Goal: Task Accomplishment & Management: Use online tool/utility

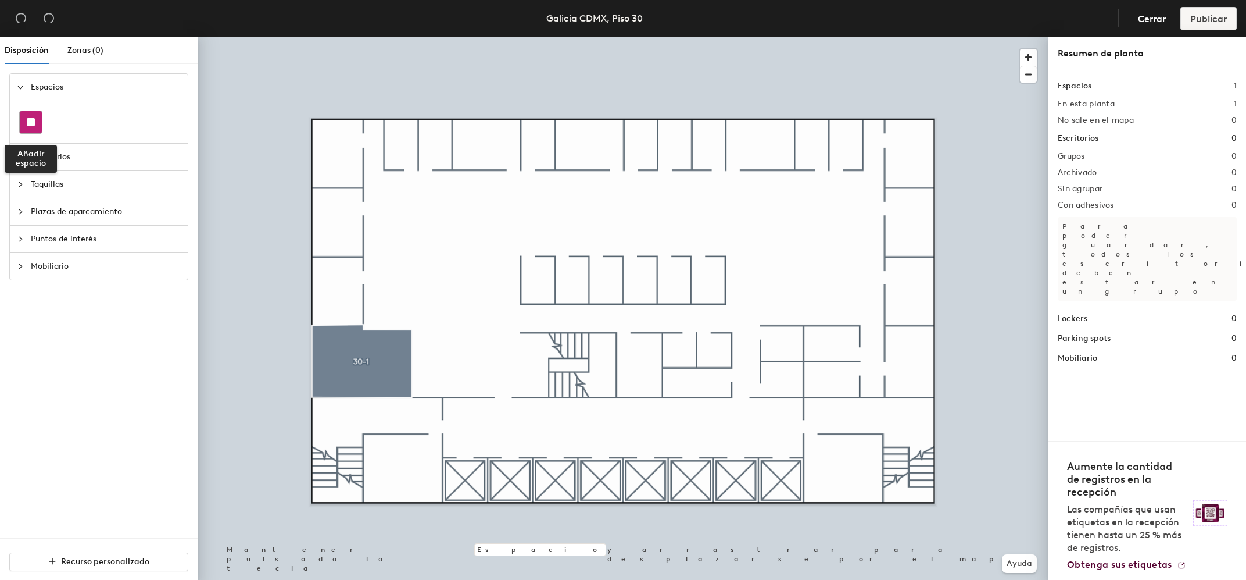
click at [37, 121] on div at bounding box center [31, 122] width 22 height 22
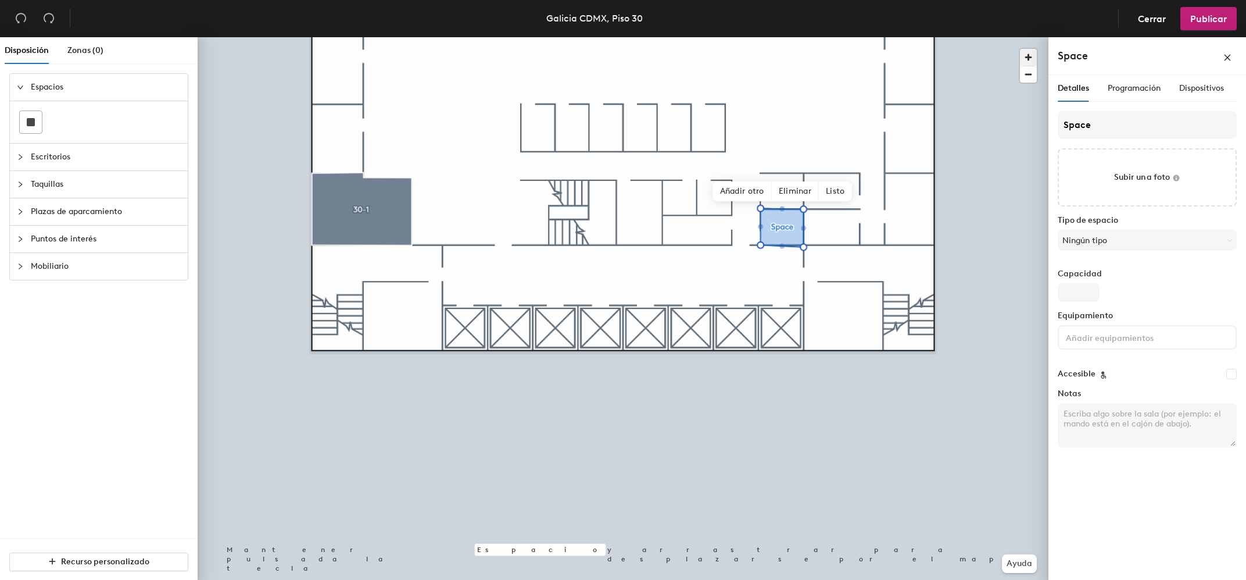
click at [1029, 61] on span "button" at bounding box center [1028, 57] width 17 height 17
drag, startPoint x: 1029, startPoint y: 61, endPoint x: 1024, endPoint y: 56, distance: 6.6
click at [1028, 60] on span "button" at bounding box center [1028, 57] width 17 height 17
click at [1024, 56] on span "button" at bounding box center [1028, 57] width 17 height 17
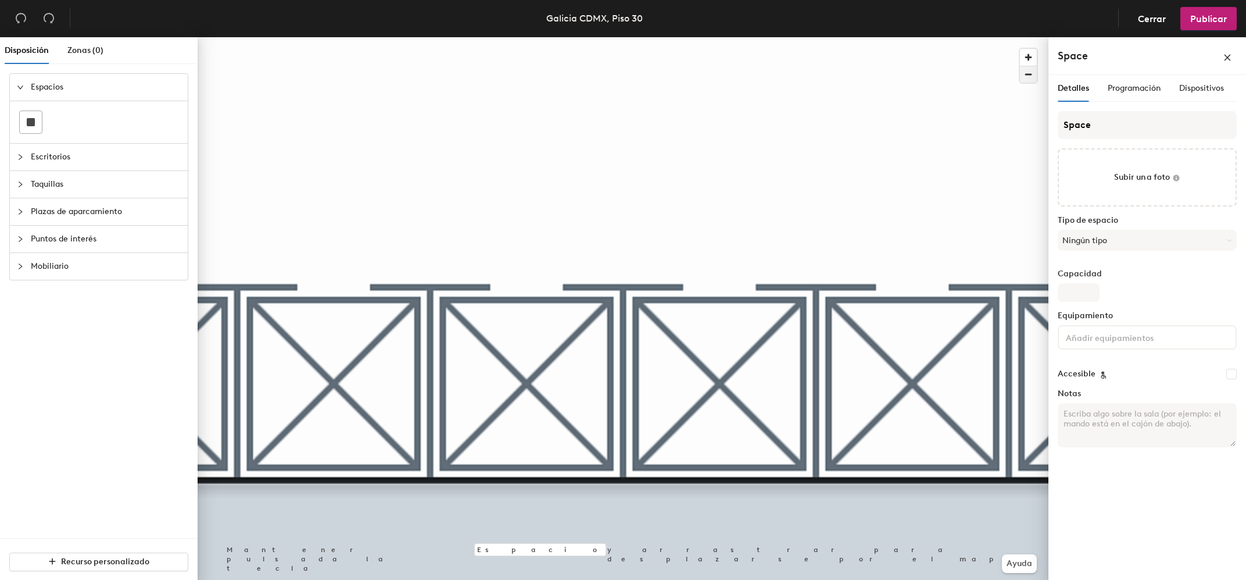
click at [1025, 74] on span "button" at bounding box center [1028, 74] width 17 height 16
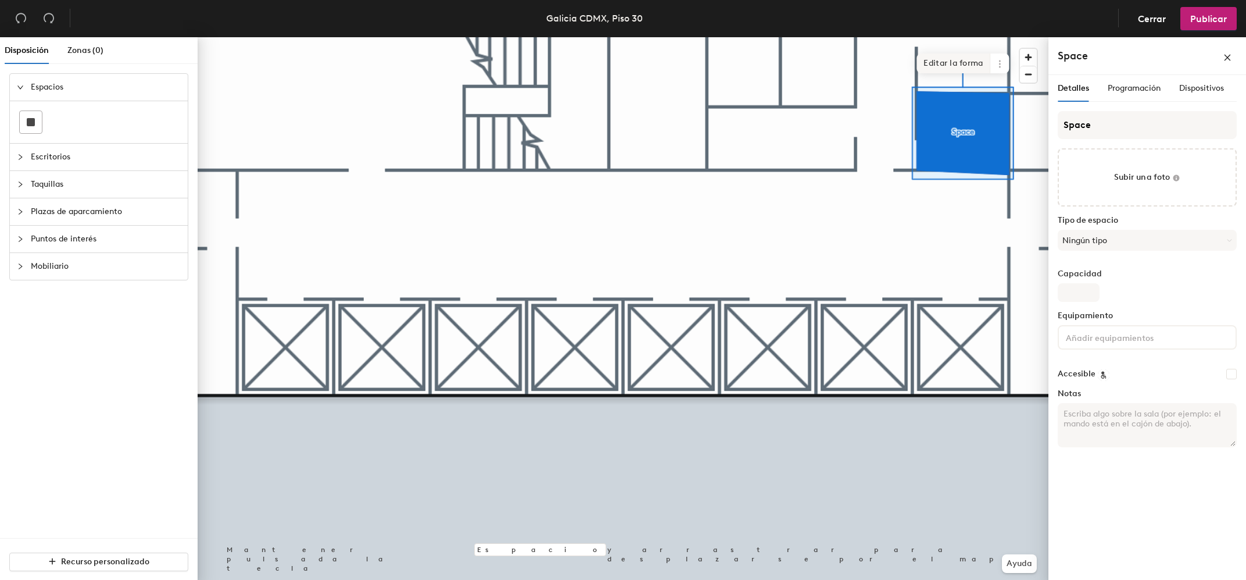
click at [945, 63] on span "Editar la forma" at bounding box center [954, 63] width 74 height 20
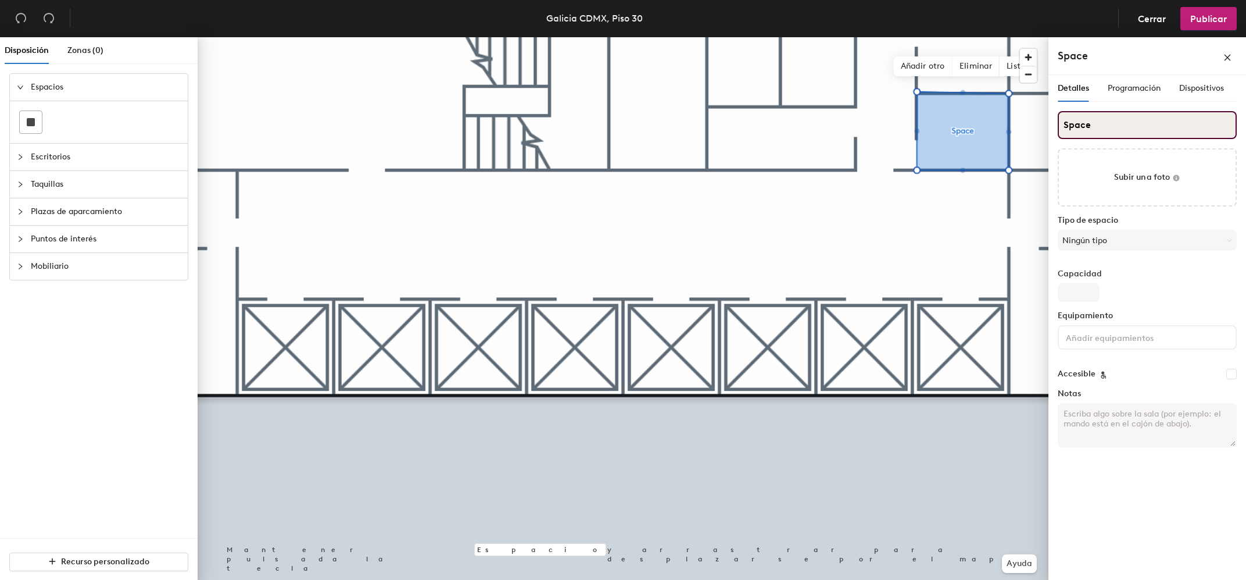
drag, startPoint x: 1100, startPoint y: 124, endPoint x: 721, endPoint y: 78, distance: 381.8
click at [1058, 111] on input "Space" at bounding box center [1147, 125] width 179 height 28
type input "Regadera P30"
click at [1075, 293] on input "Capacidad" at bounding box center [1079, 292] width 42 height 19
click at [1216, 16] on span "Publicar" at bounding box center [1208, 18] width 37 height 11
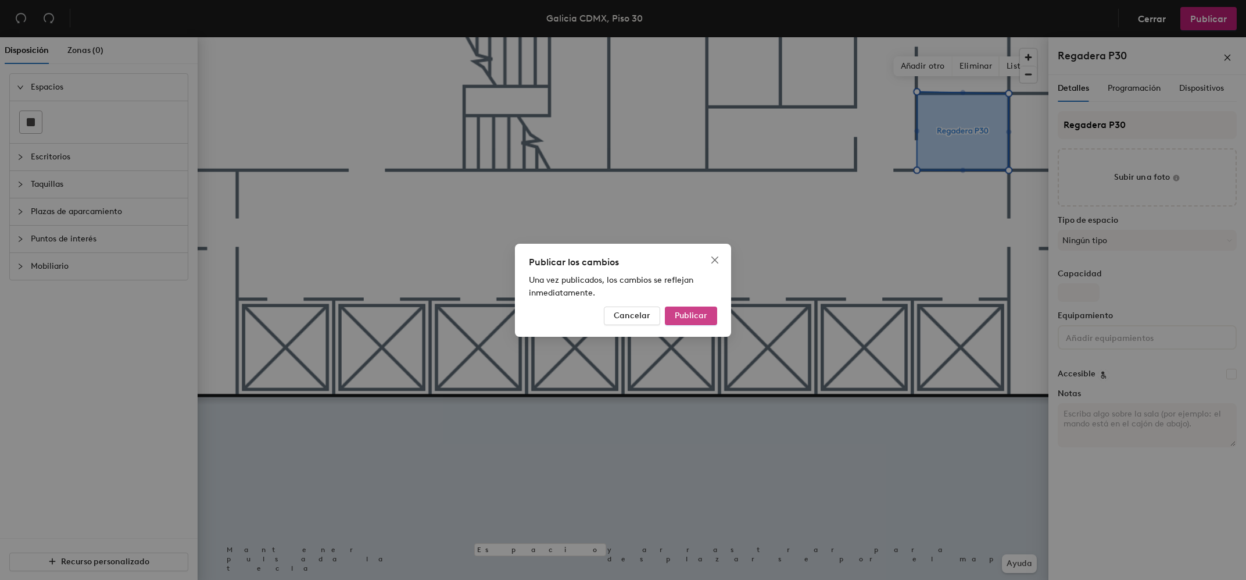
click at [689, 318] on span "Publicar" at bounding box center [691, 315] width 33 height 10
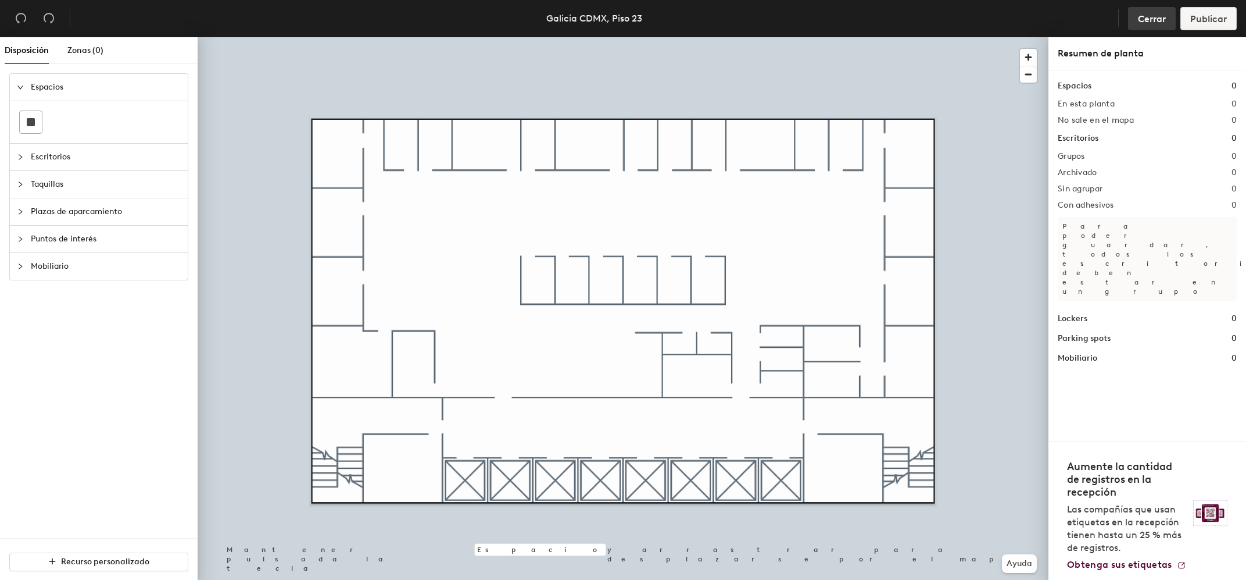
click at [1153, 15] on span "Cerrar" at bounding box center [1152, 18] width 28 height 11
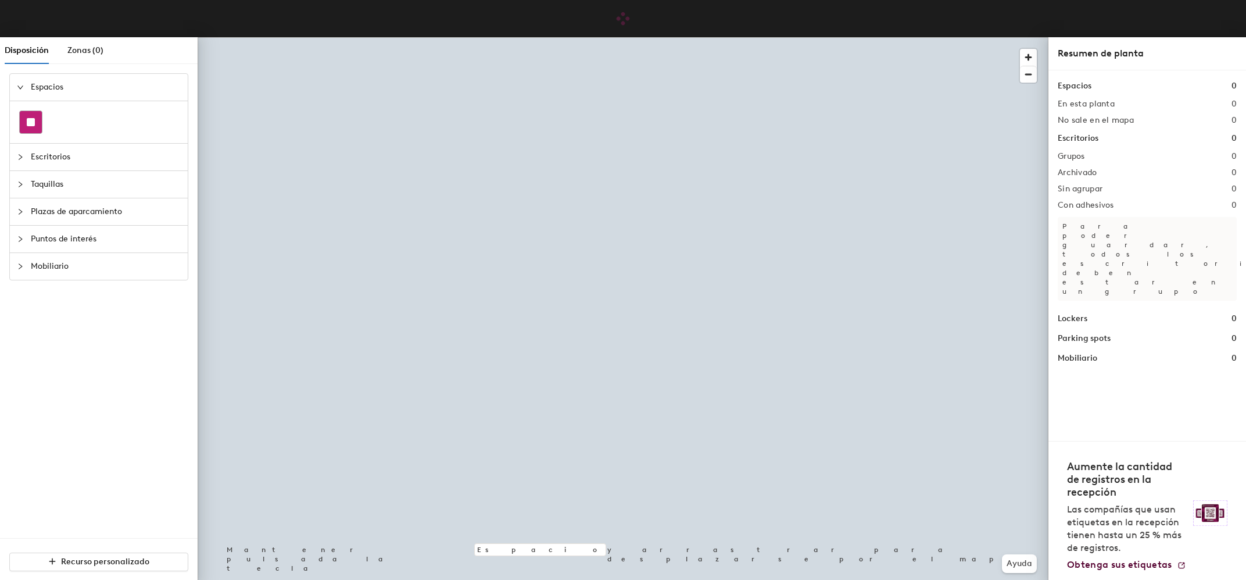
click at [33, 123] on rect at bounding box center [31, 122] width 8 height 8
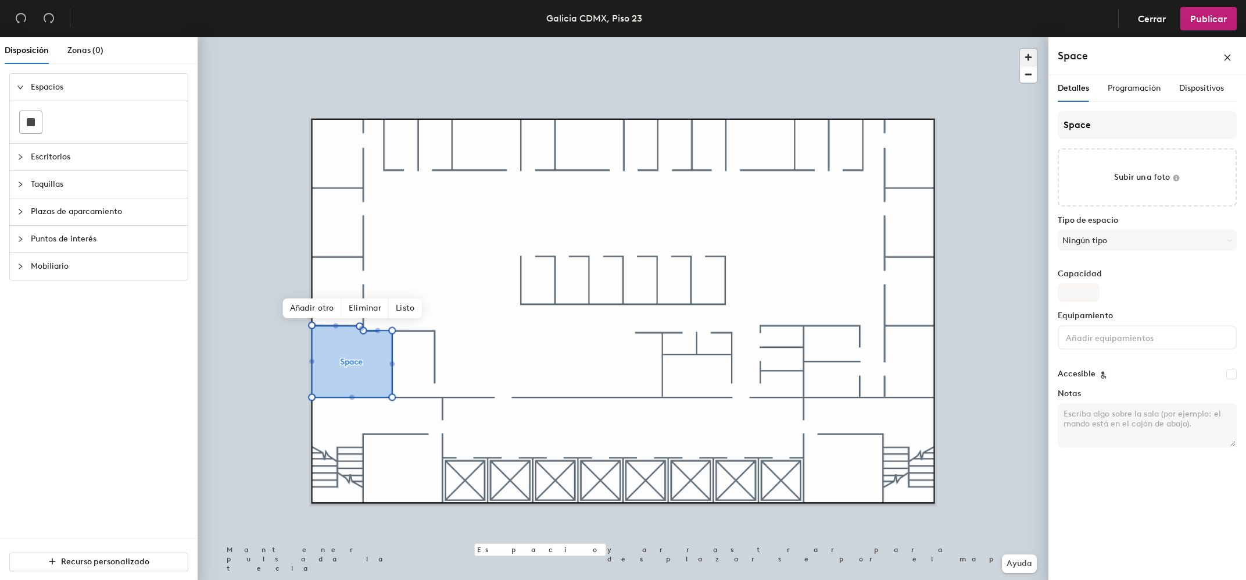
click at [1025, 55] on span "button" at bounding box center [1028, 57] width 17 height 17
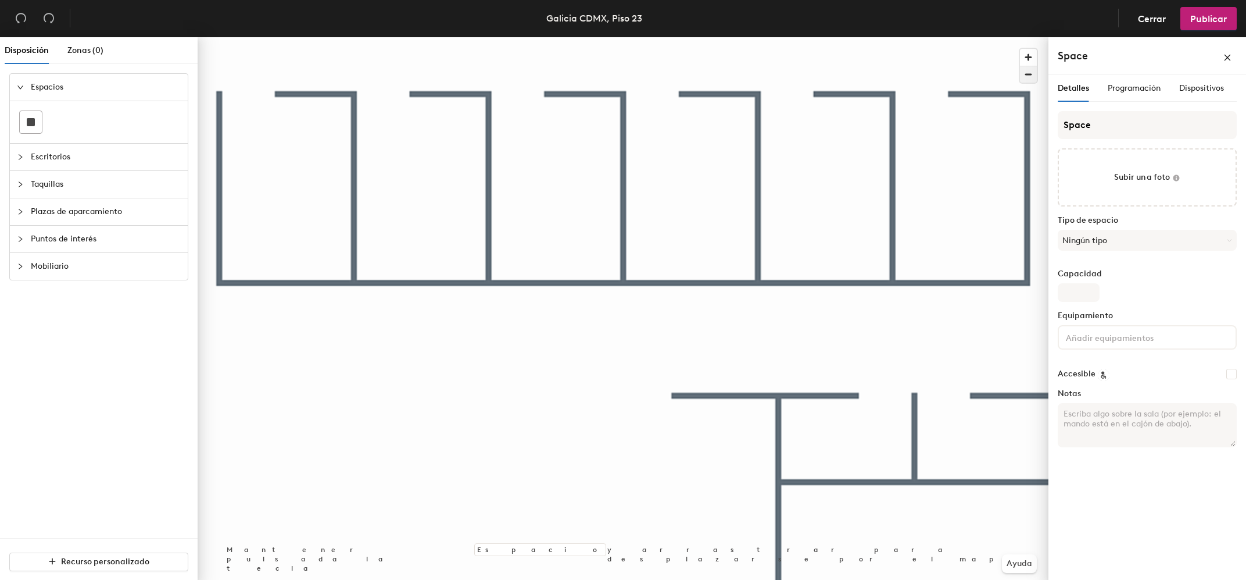
click at [1033, 76] on span "button" at bounding box center [1028, 74] width 17 height 16
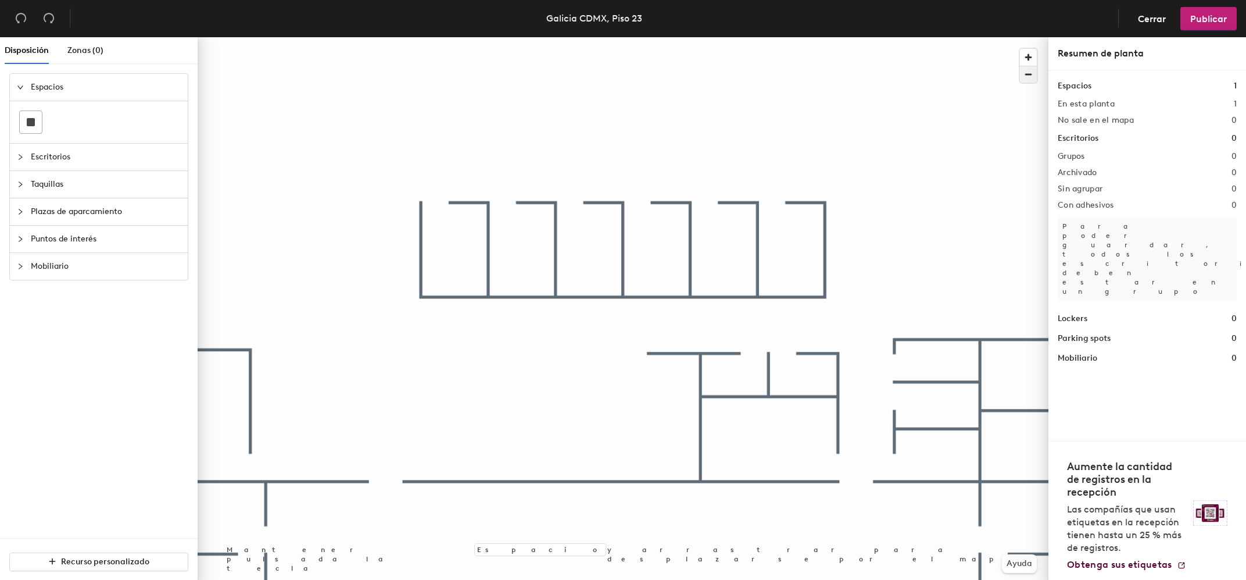
drag, startPoint x: 1029, startPoint y: 68, endPoint x: 1024, endPoint y: 77, distance: 10.2
click at [1030, 69] on span "button" at bounding box center [1028, 74] width 17 height 16
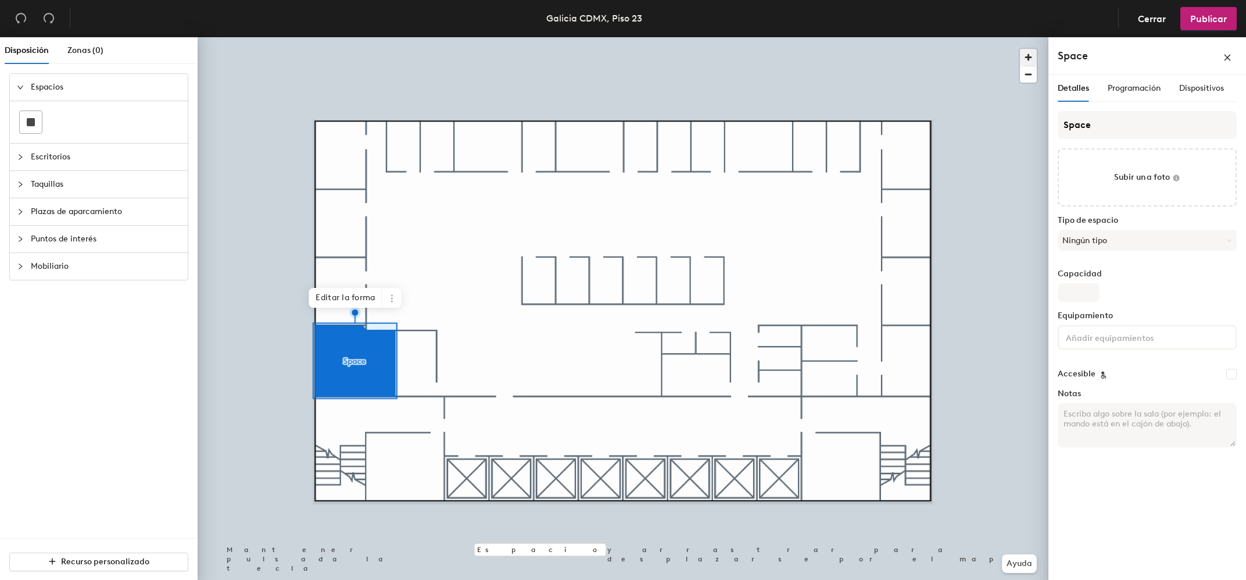
click at [1027, 55] on span "button" at bounding box center [1028, 57] width 17 height 17
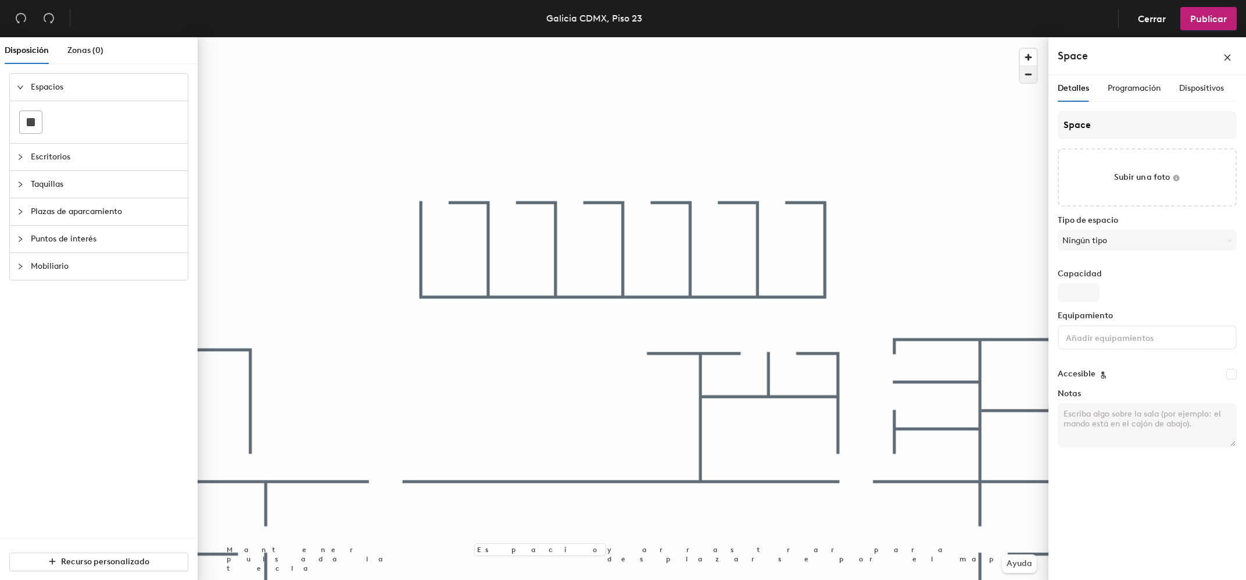
click at [1029, 69] on span "button" at bounding box center [1028, 74] width 17 height 16
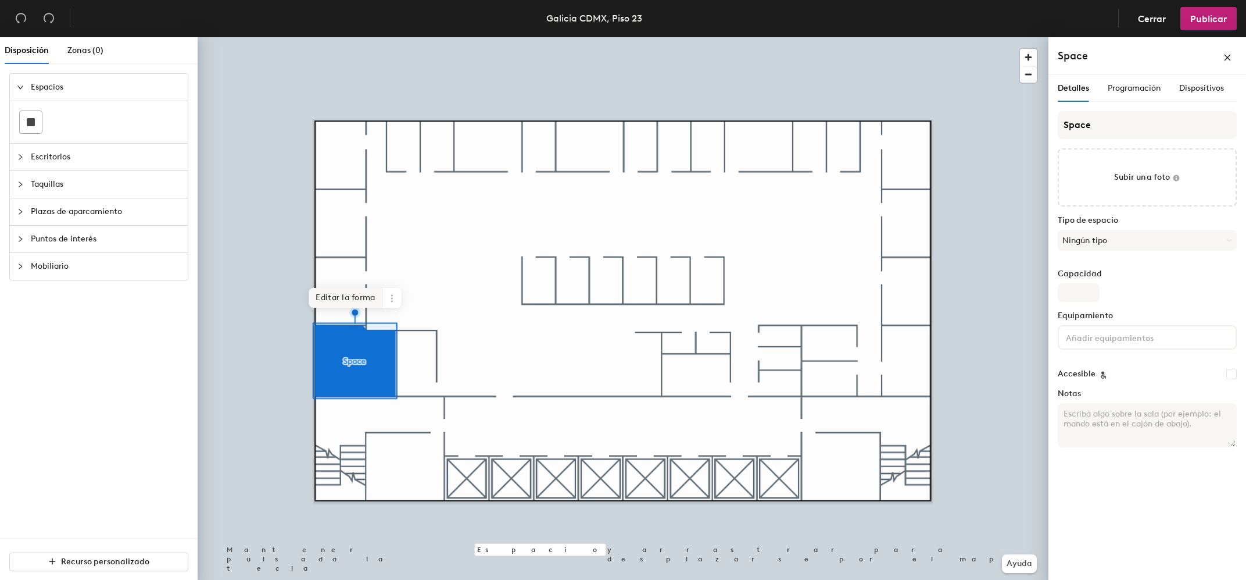
click at [338, 302] on span "Editar la forma" at bounding box center [346, 298] width 74 height 20
drag, startPoint x: 1100, startPoint y: 124, endPoint x: 789, endPoint y: 101, distance: 312.4
click at [1058, 111] on input "Space" at bounding box center [1147, 125] width 179 height 28
type input "23-1"
click at [1117, 228] on div "Tipo de espacio Ningún tipo" at bounding box center [1147, 238] width 179 height 44
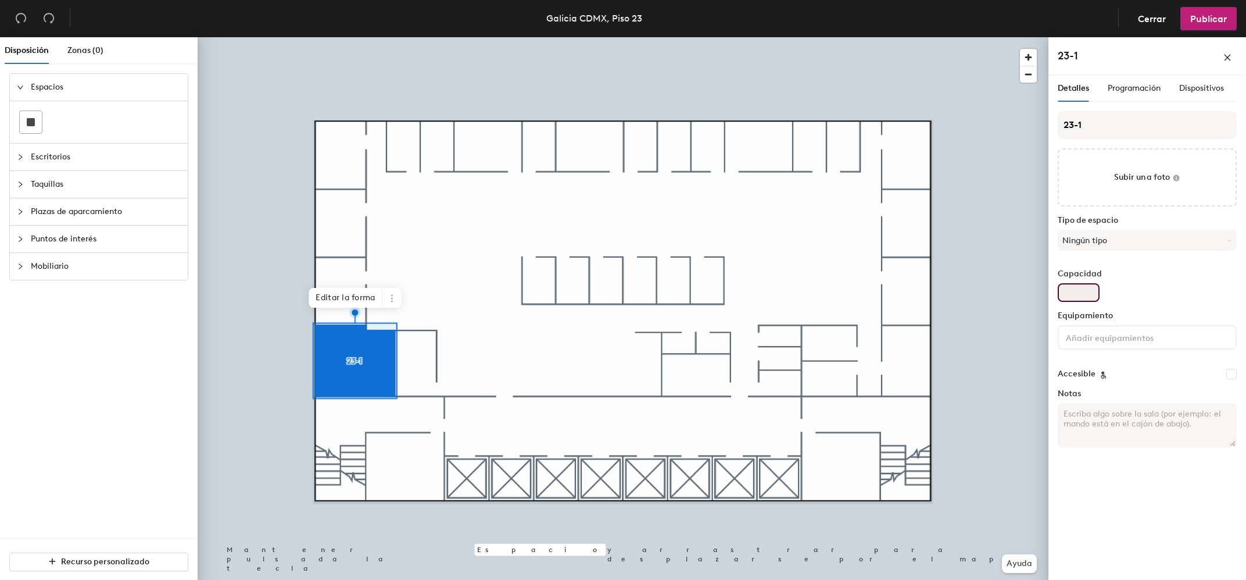
click at [1068, 285] on input "Capacidad" at bounding box center [1079, 292] width 42 height 19
click at [1190, 20] on button "Publicar" at bounding box center [1209, 18] width 56 height 23
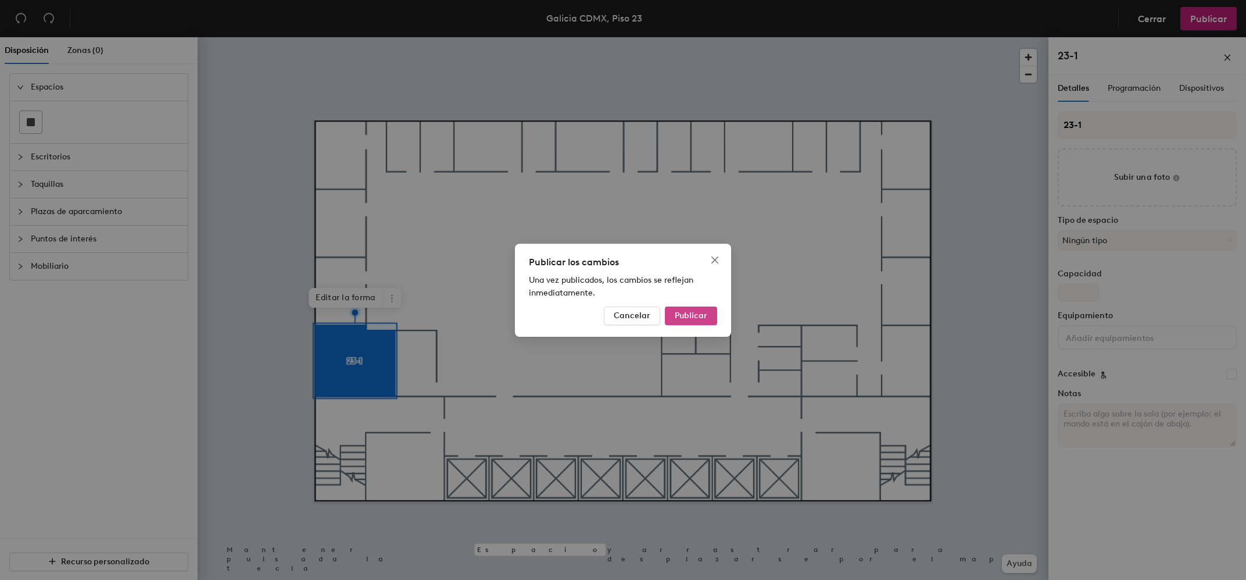
click at [688, 319] on span "Publicar" at bounding box center [691, 315] width 33 height 10
